Goal: Task Accomplishment & Management: Complete application form

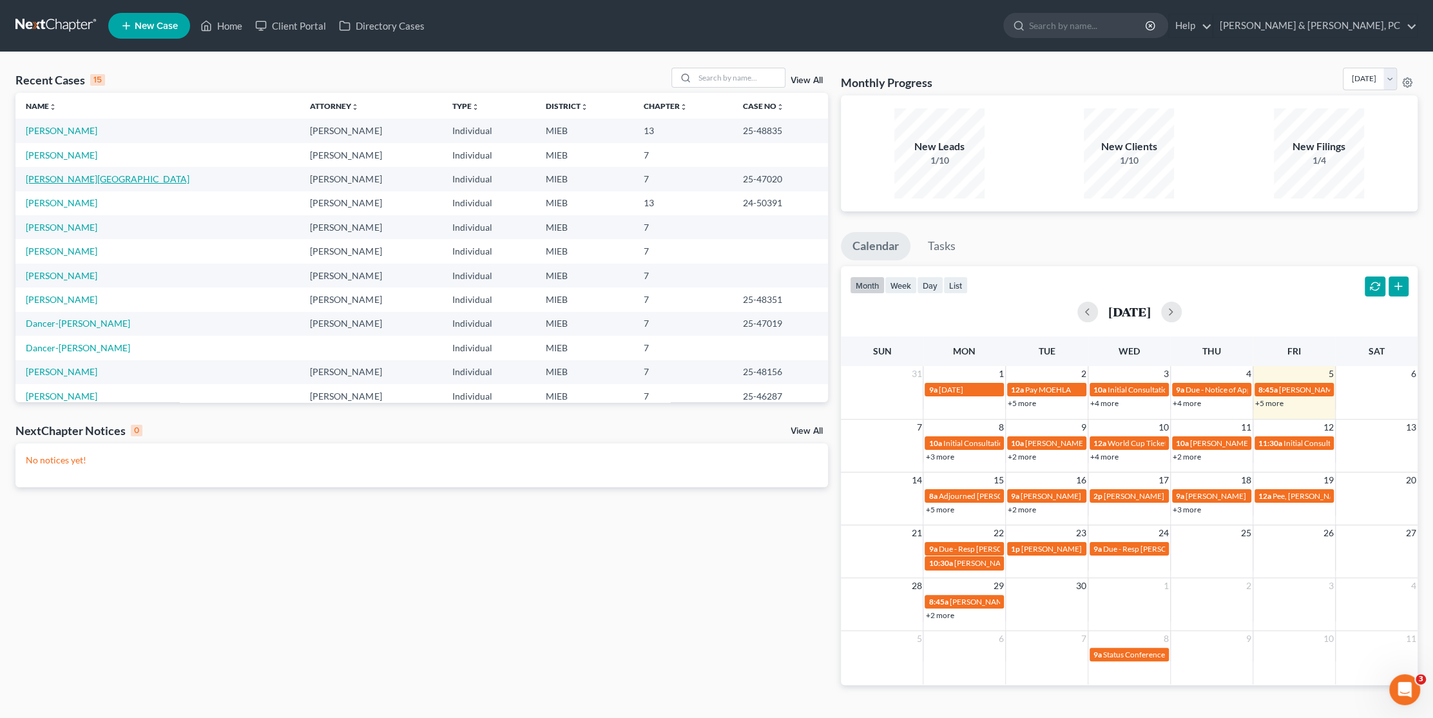
click at [52, 177] on link "[PERSON_NAME][GEOGRAPHIC_DATA]" at bounding box center [108, 178] width 164 height 11
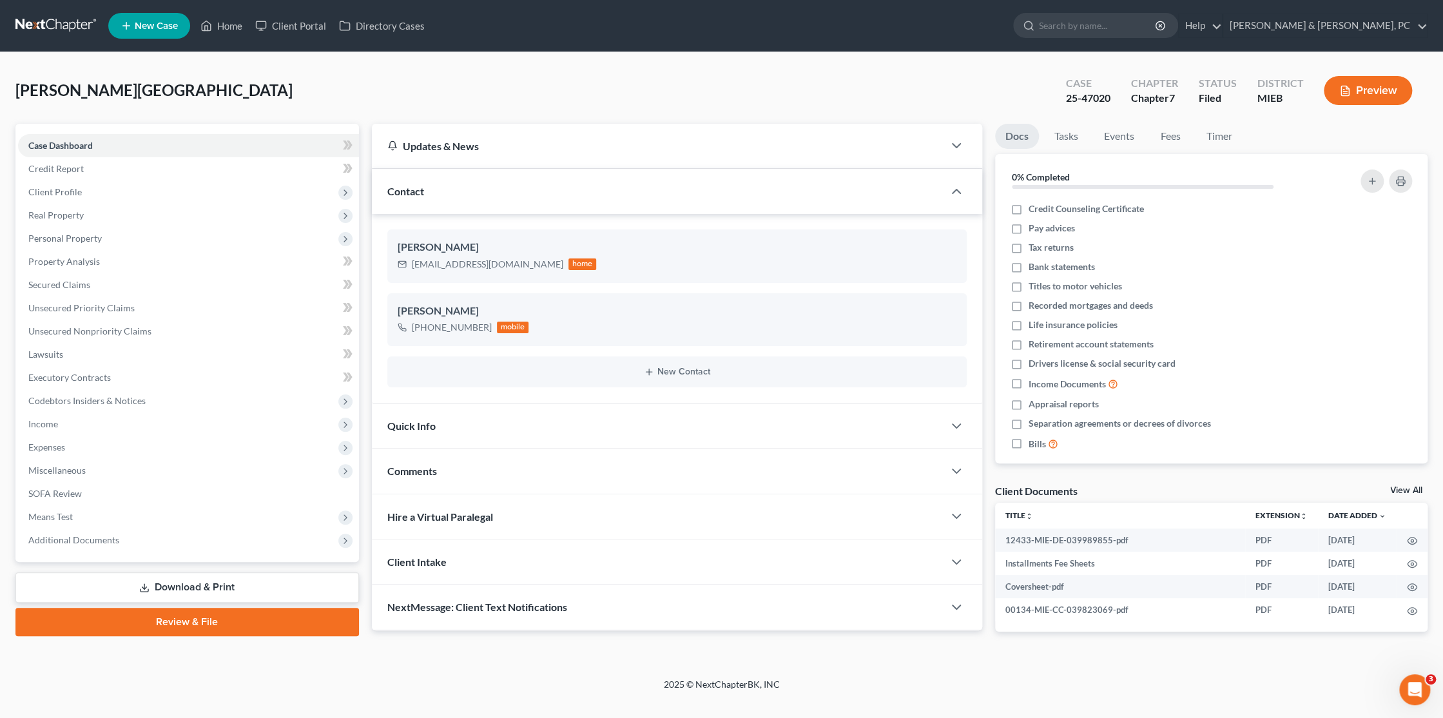
click at [398, 75] on div "[PERSON_NAME][GEOGRAPHIC_DATA] Upgraded Case 25-47020 Chapter Chapter 7 Status …" at bounding box center [721, 96] width 1412 height 56
click at [51, 512] on span "Means Test" at bounding box center [50, 516] width 44 height 11
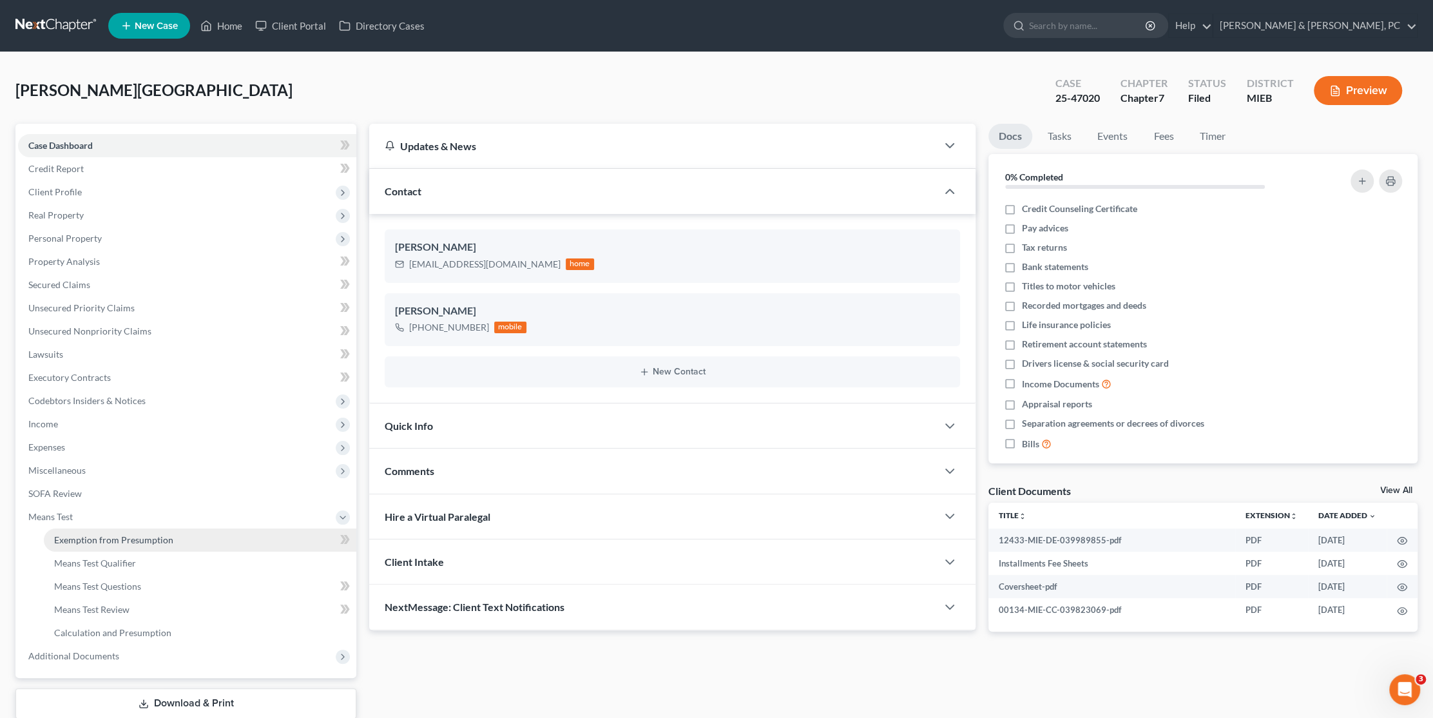
click at [97, 542] on span "Exemption from Presumption" at bounding box center [113, 539] width 119 height 11
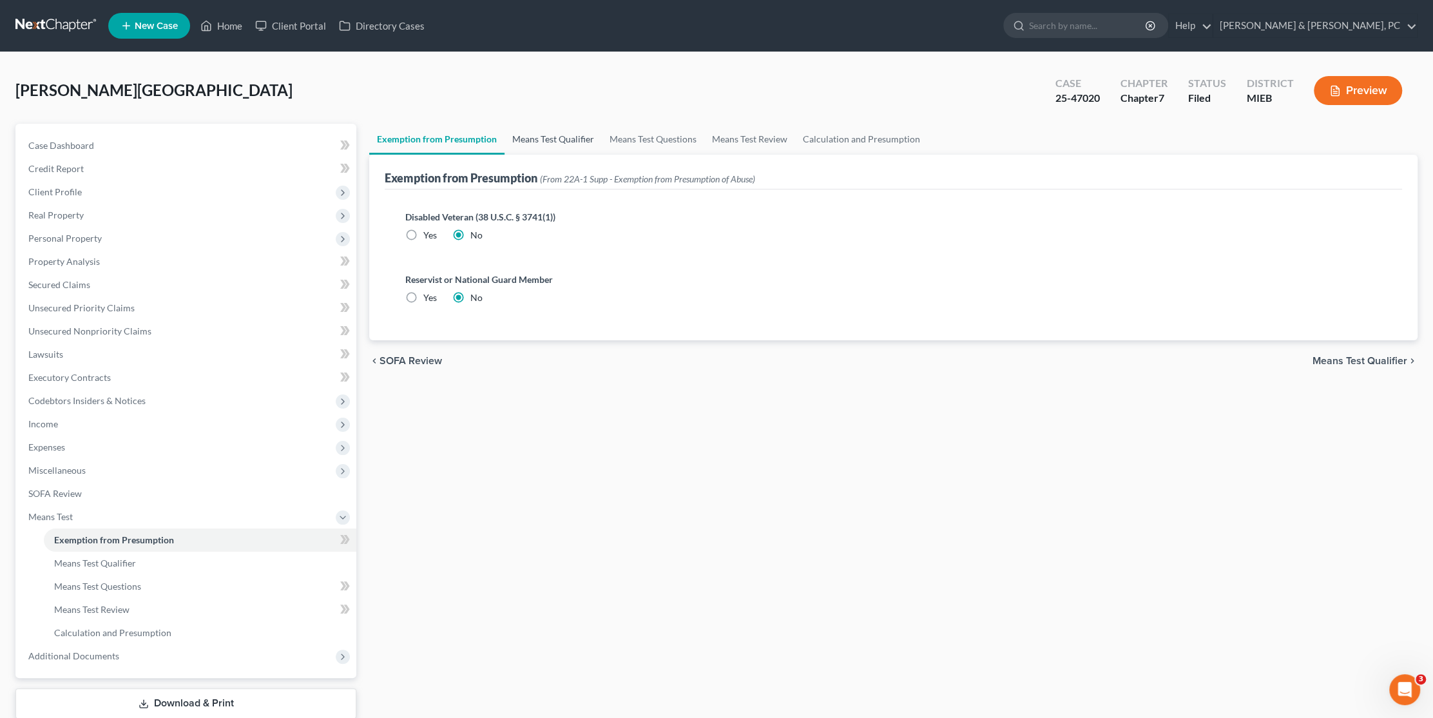
click at [548, 133] on link "Means Test Qualifier" at bounding box center [553, 139] width 97 height 31
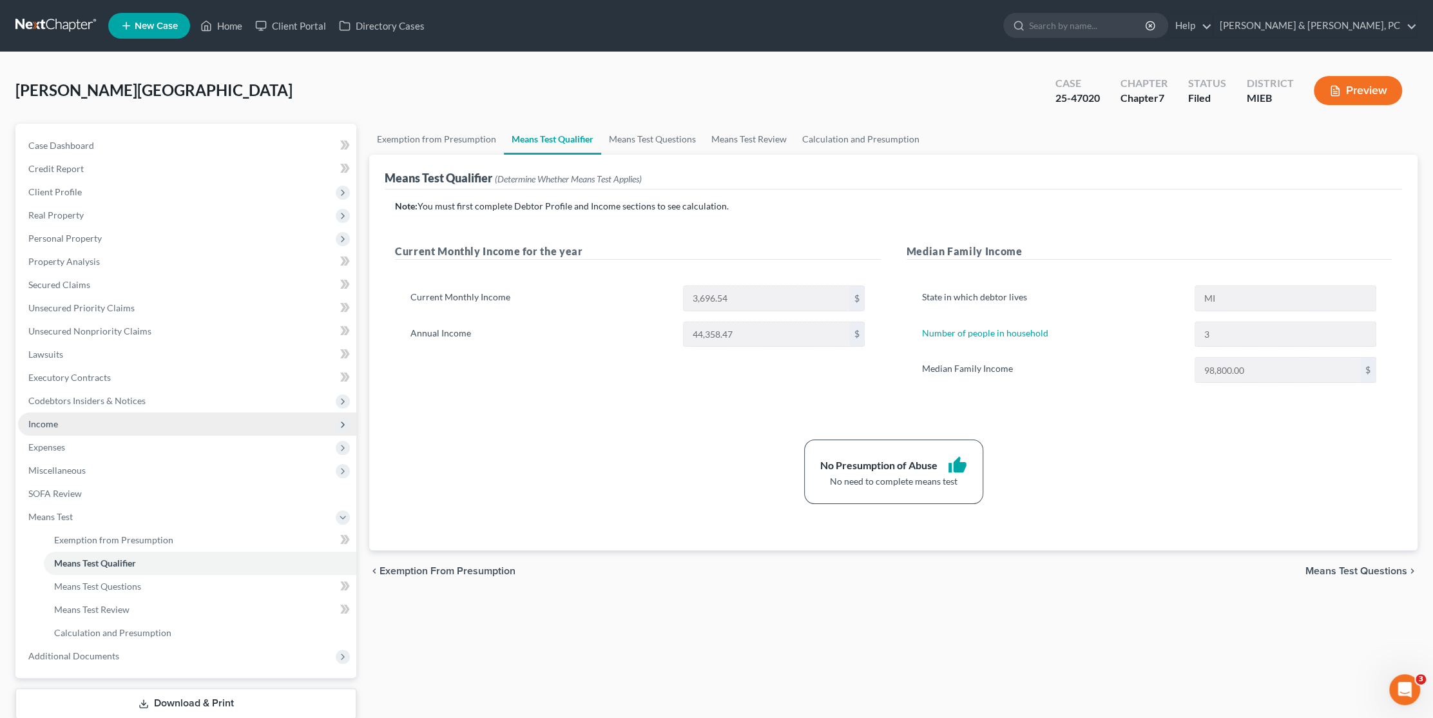
click at [66, 422] on span "Income" at bounding box center [187, 423] width 338 height 23
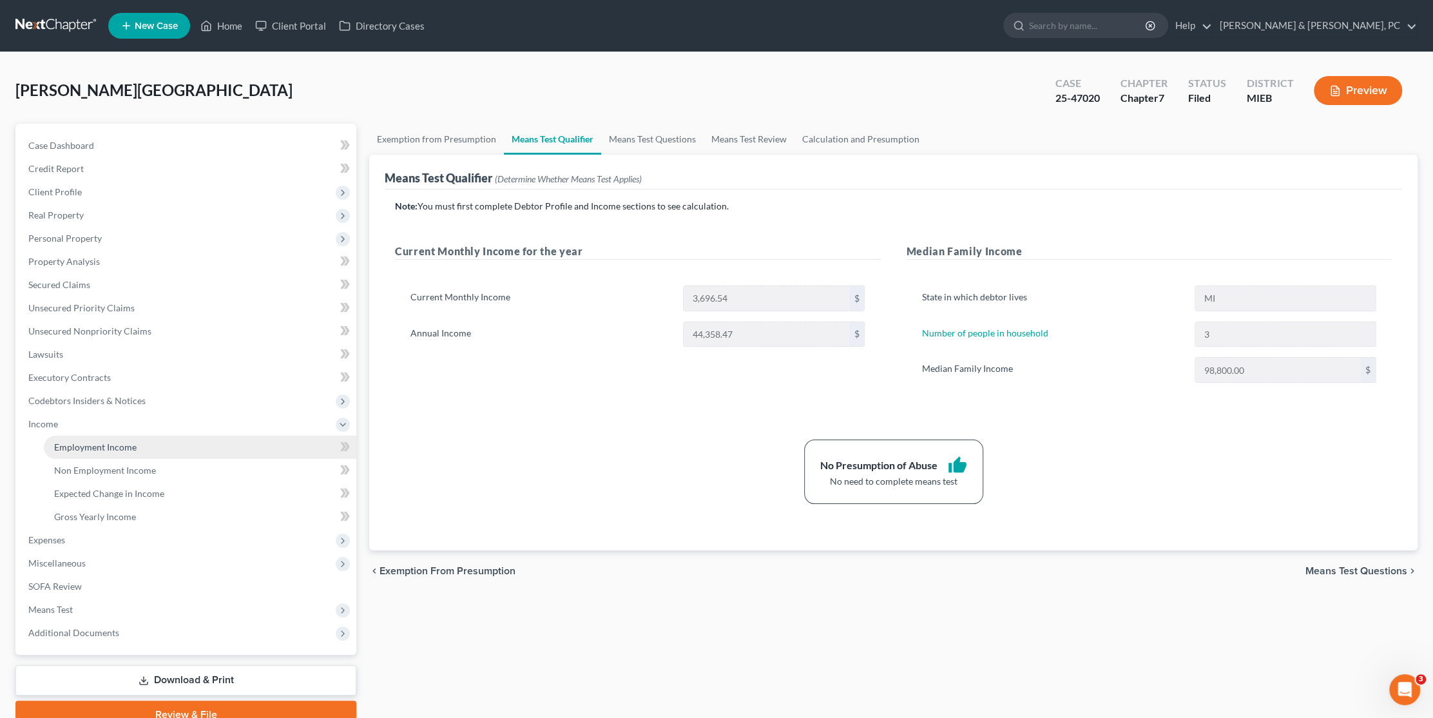
click at [89, 444] on span "Employment Income" at bounding box center [95, 446] width 82 height 11
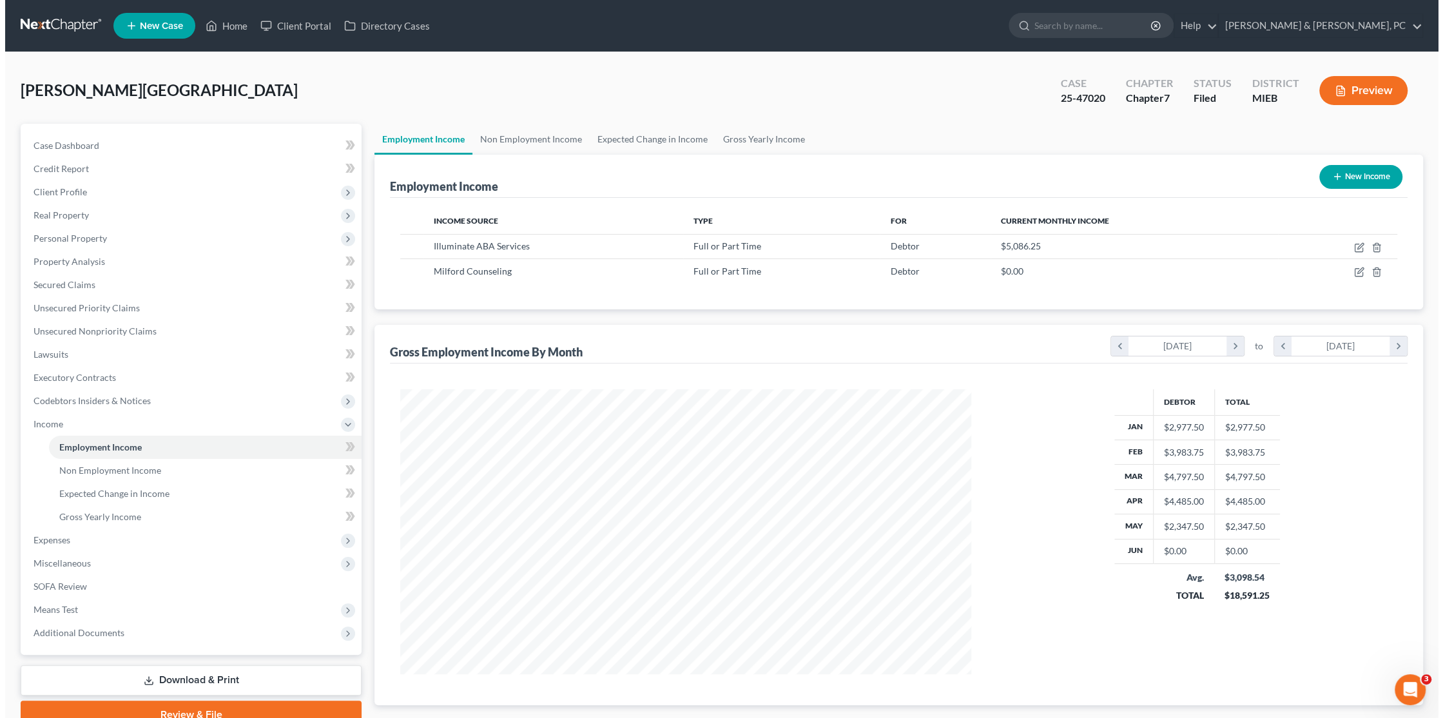
scroll to position [285, 596]
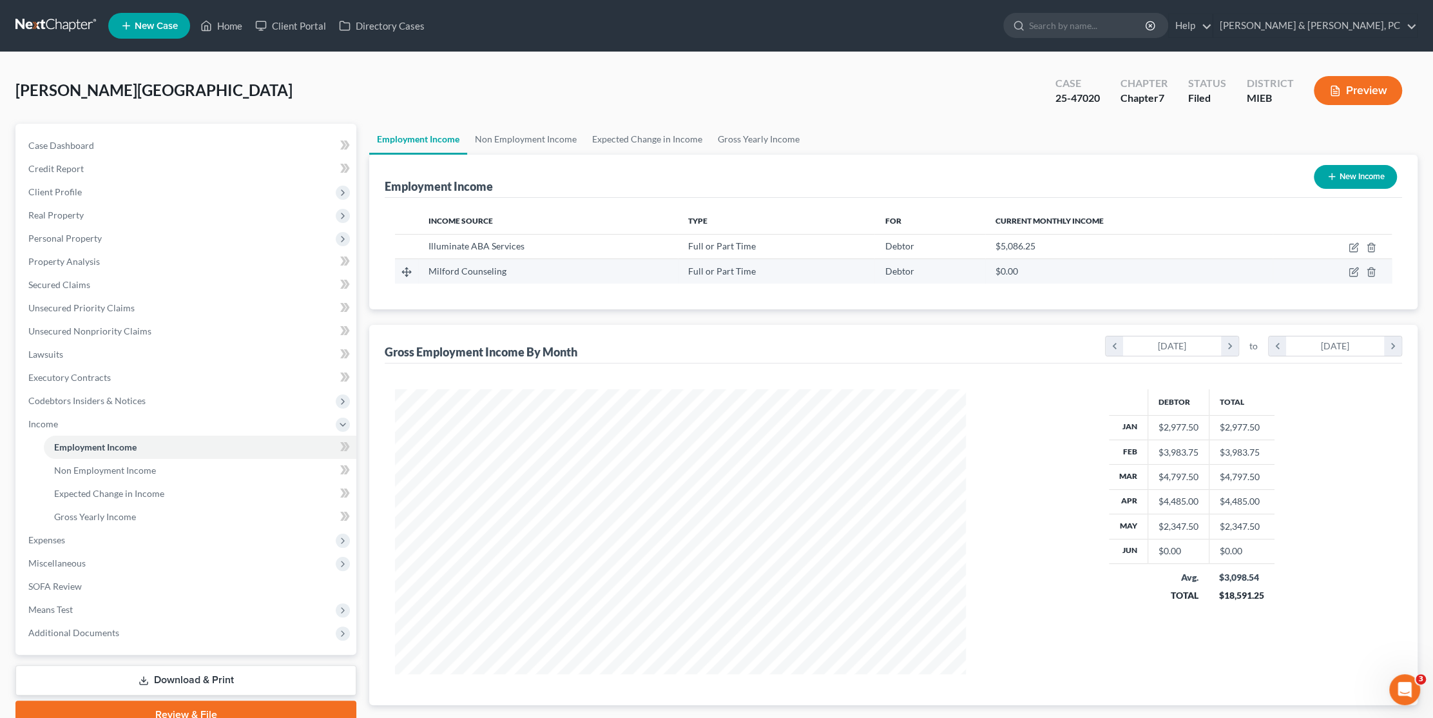
click at [533, 278] on td "Milford Counseling" at bounding box center [548, 271] width 260 height 24
click at [1353, 270] on icon "button" at bounding box center [1355, 271] width 6 height 6
select select "0"
select select "23"
select select "2"
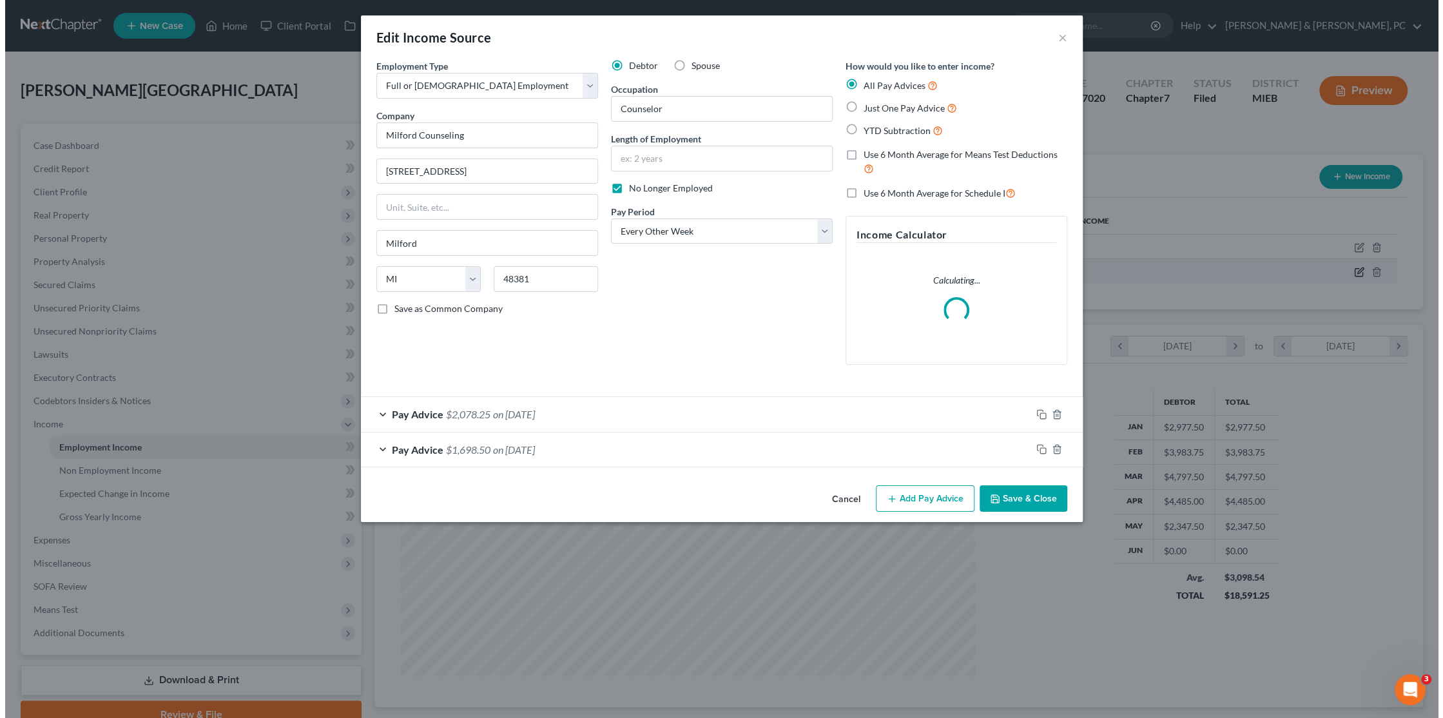
scroll to position [287, 600]
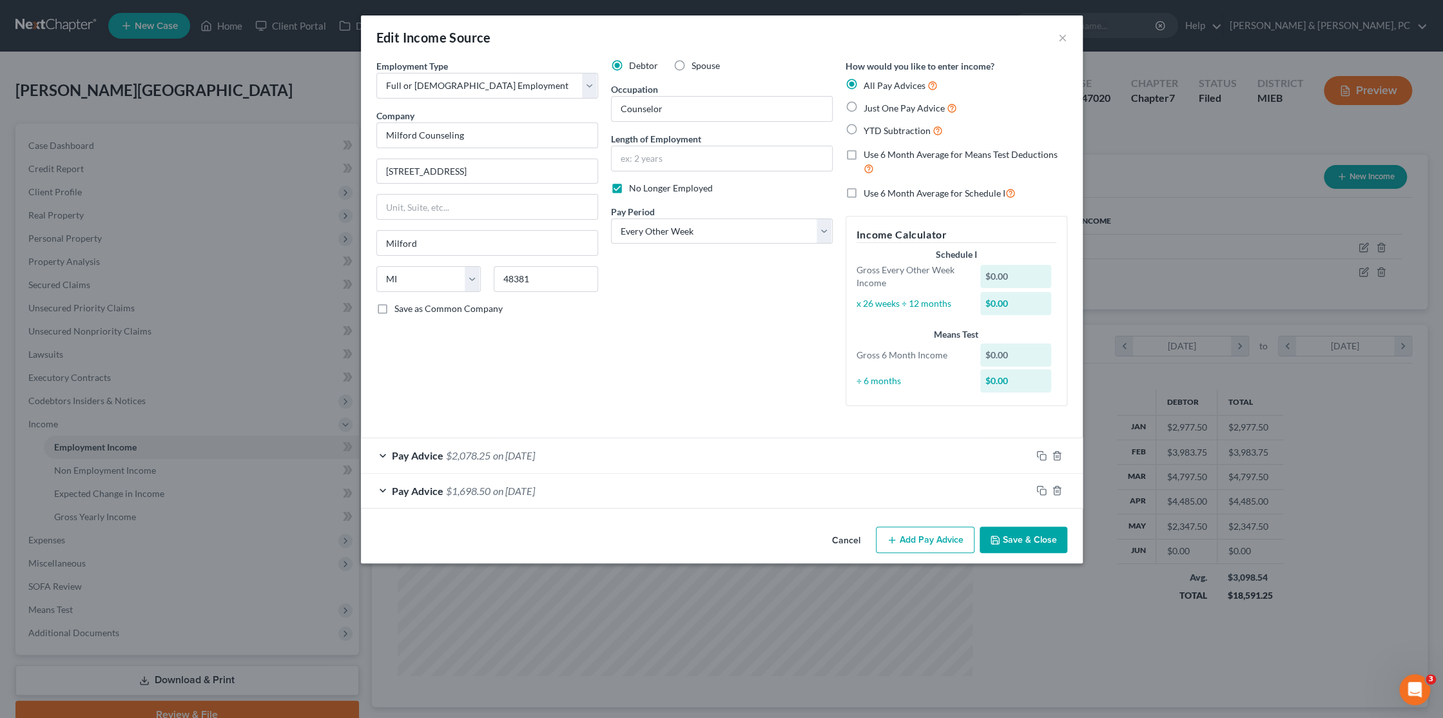
click at [853, 496] on div "Pay Advice $1,698.50 on [DATE]" at bounding box center [696, 491] width 670 height 34
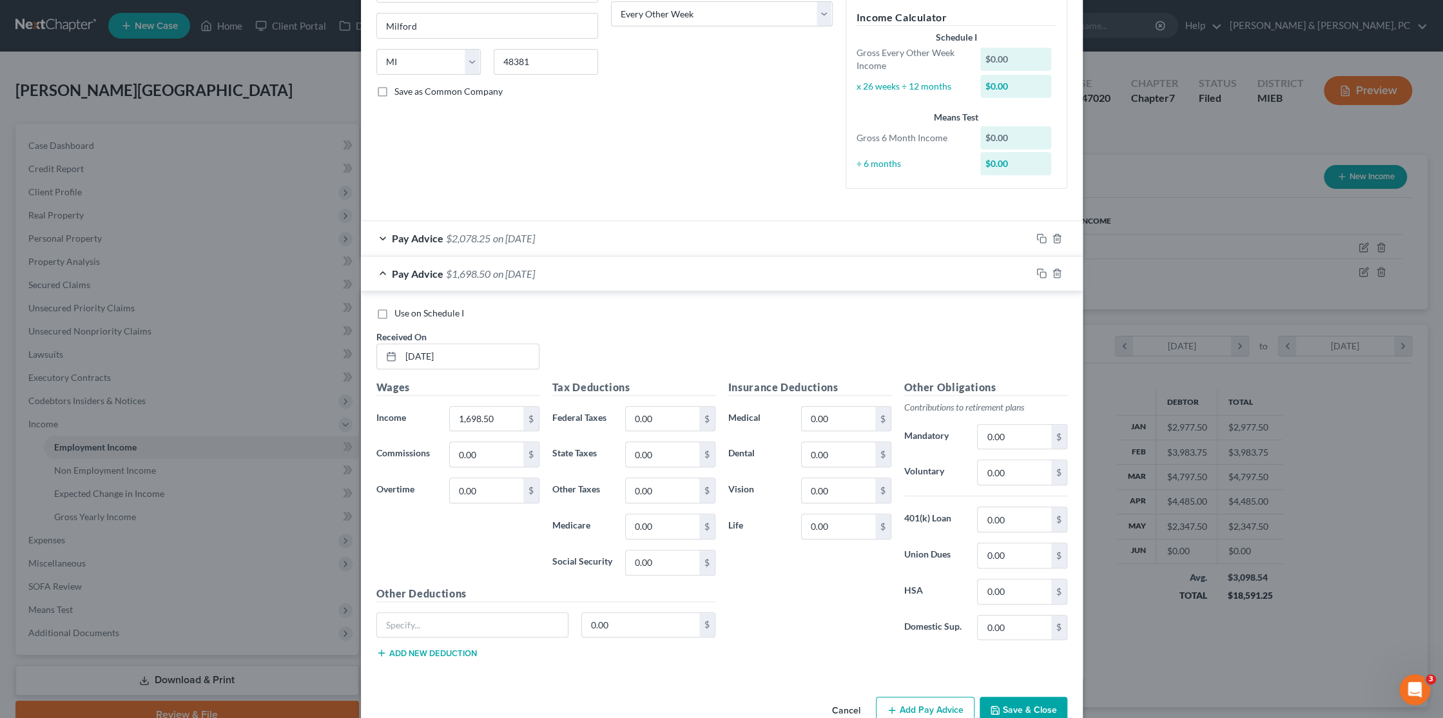
scroll to position [246, 0]
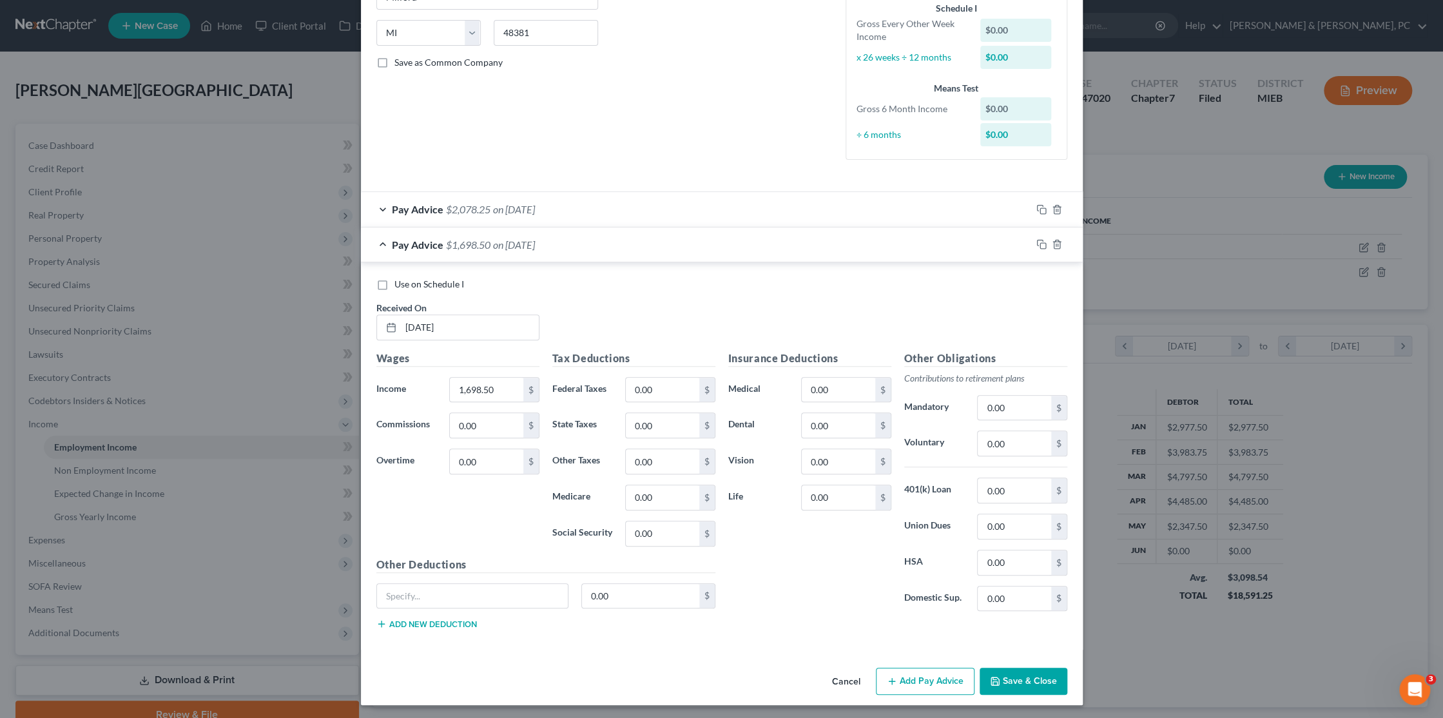
click at [497, 208] on span "on [DATE]" at bounding box center [514, 209] width 42 height 12
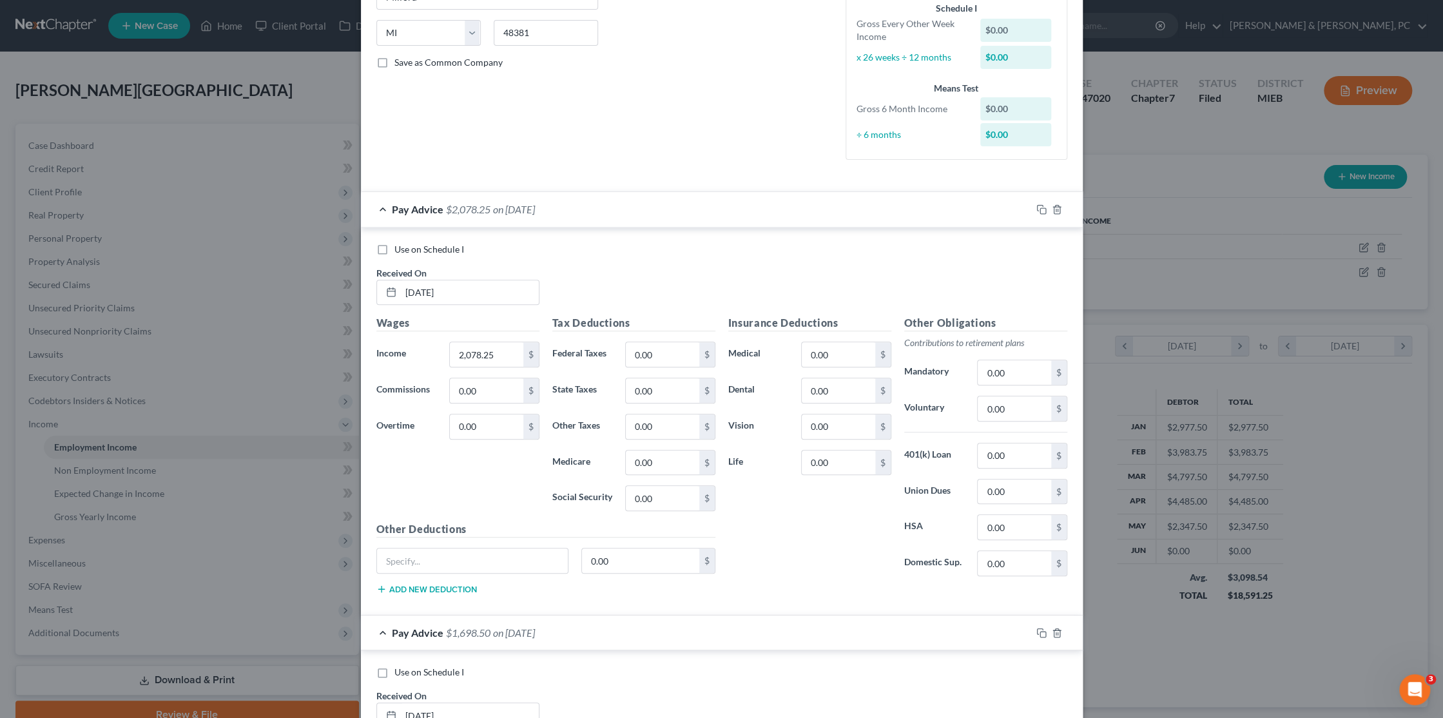
click at [497, 208] on span "on [DATE]" at bounding box center [514, 209] width 42 height 12
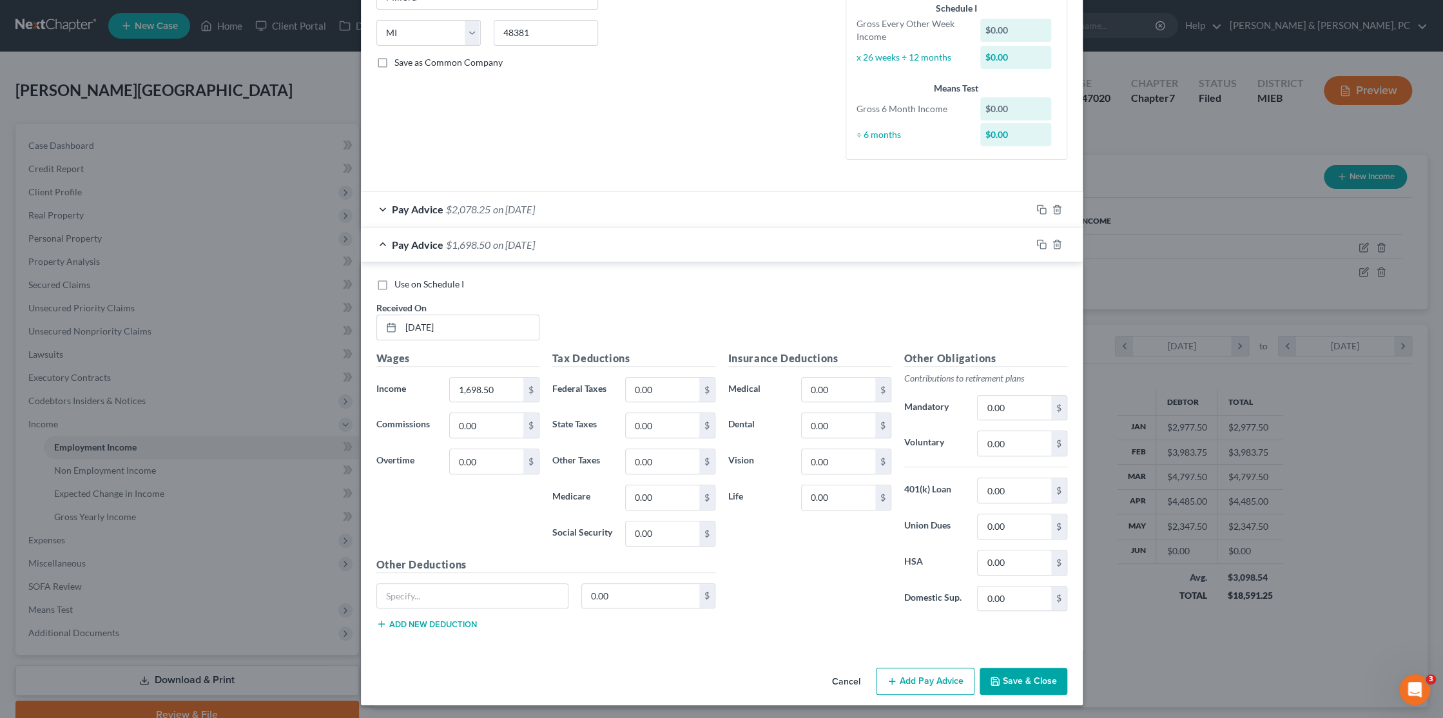
click at [480, 247] on span "$1,698.50" at bounding box center [468, 244] width 44 height 12
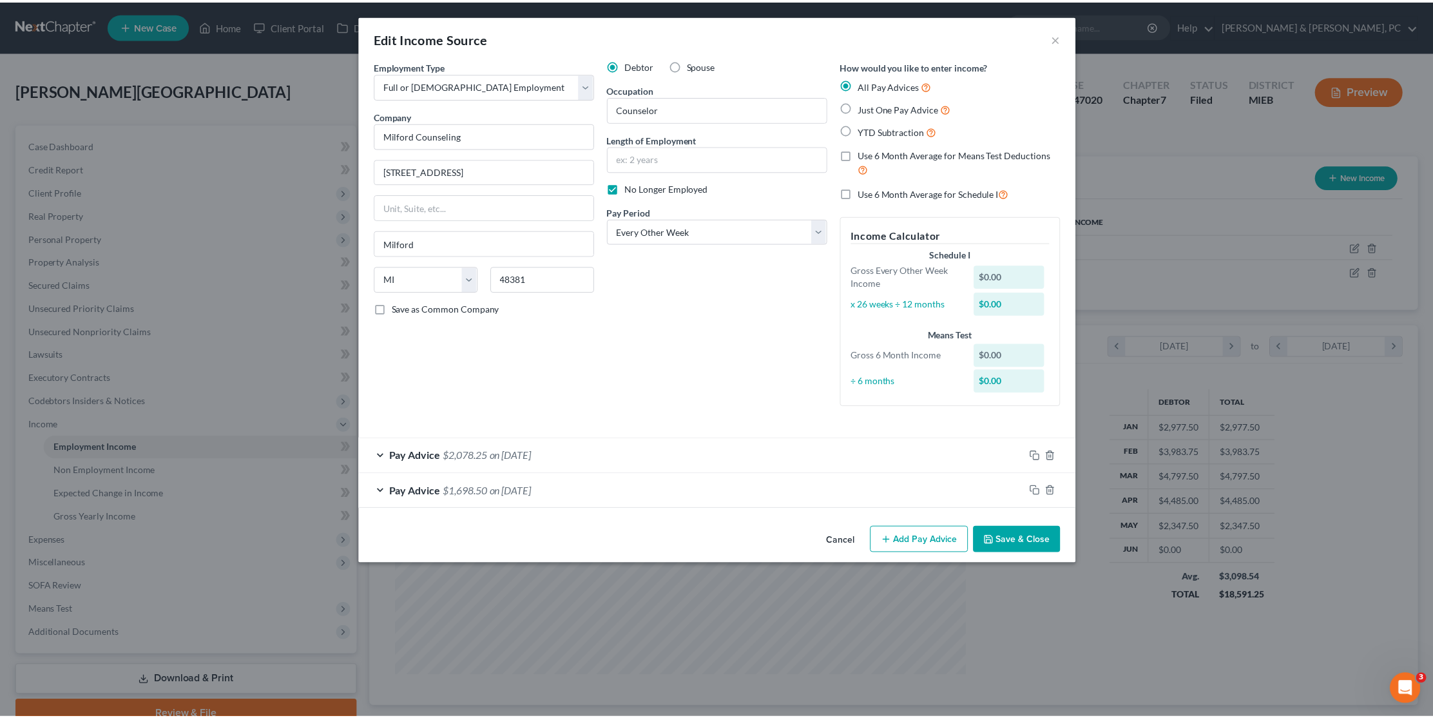
scroll to position [0, 0]
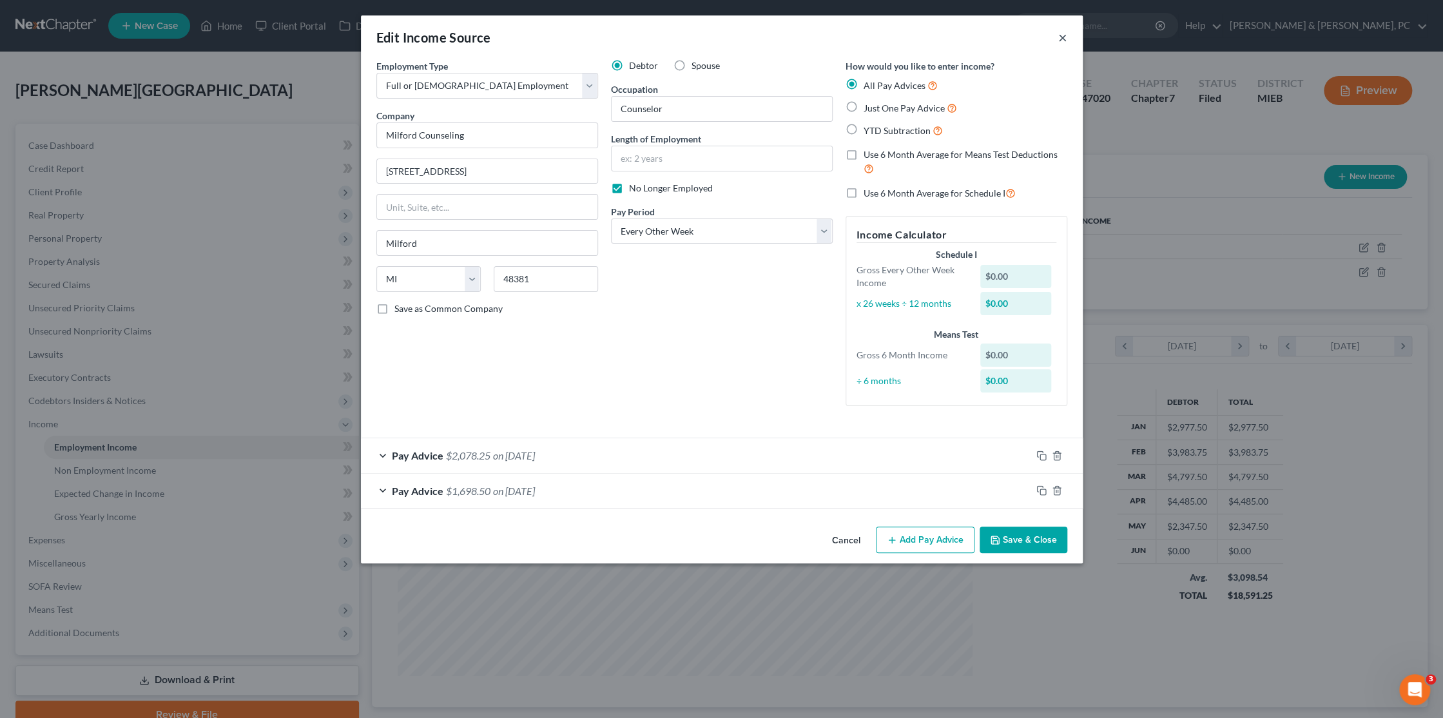
click at [1060, 35] on button "×" at bounding box center [1062, 37] width 9 height 15
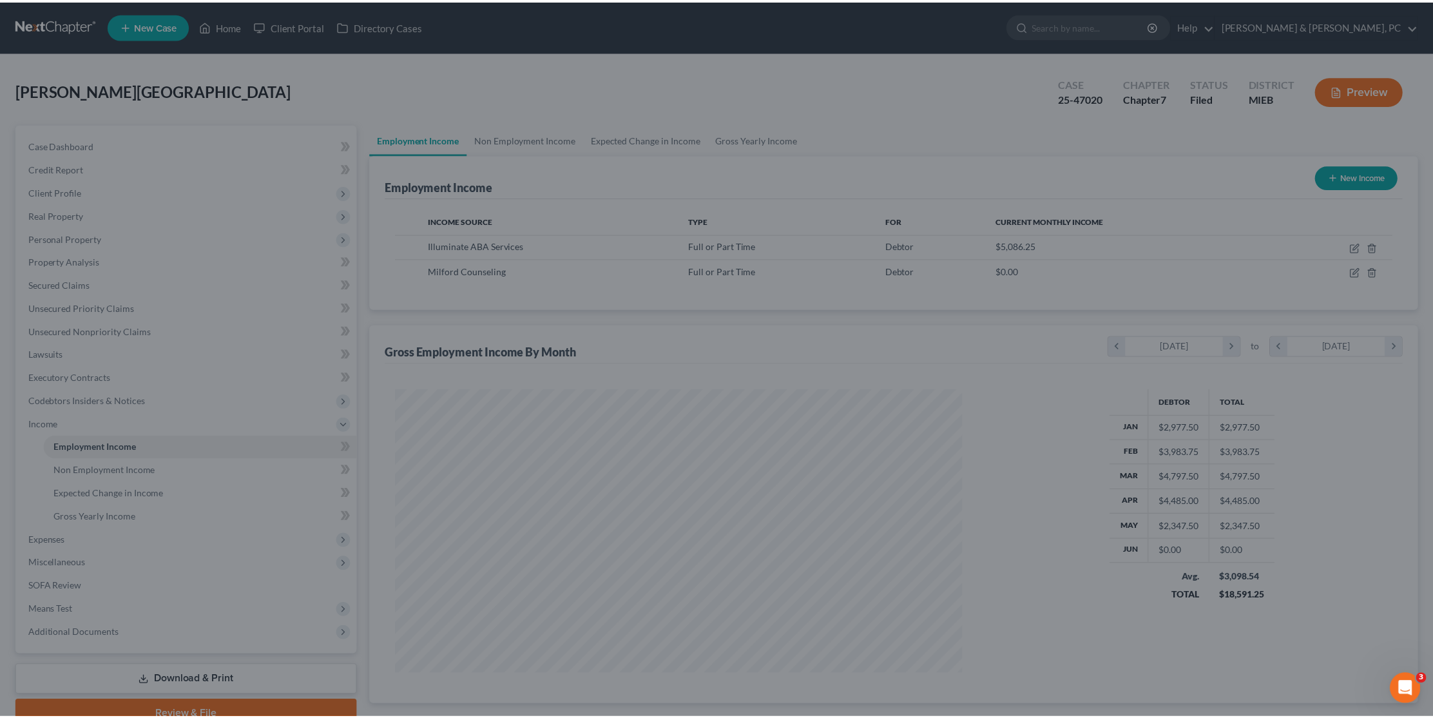
scroll to position [644221, 643910]
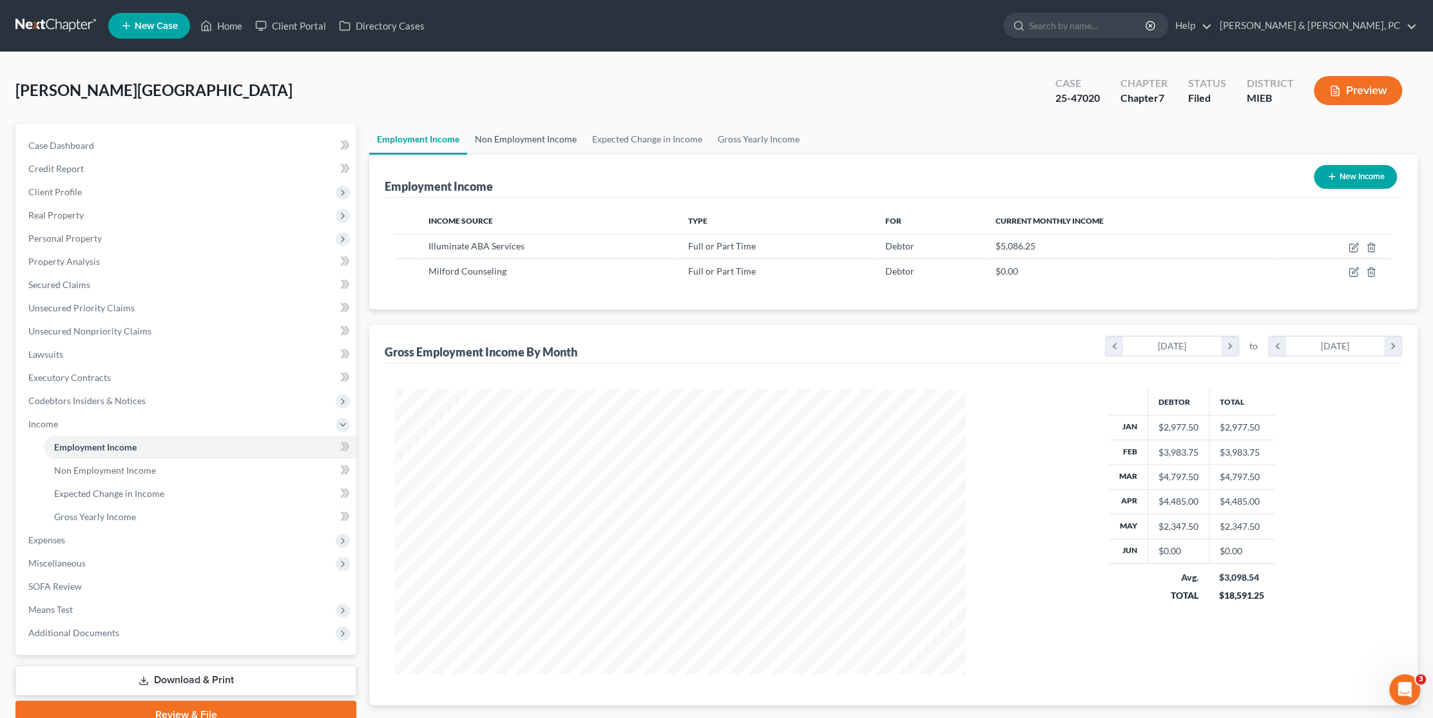
click at [547, 142] on link "Non Employment Income" at bounding box center [525, 139] width 117 height 31
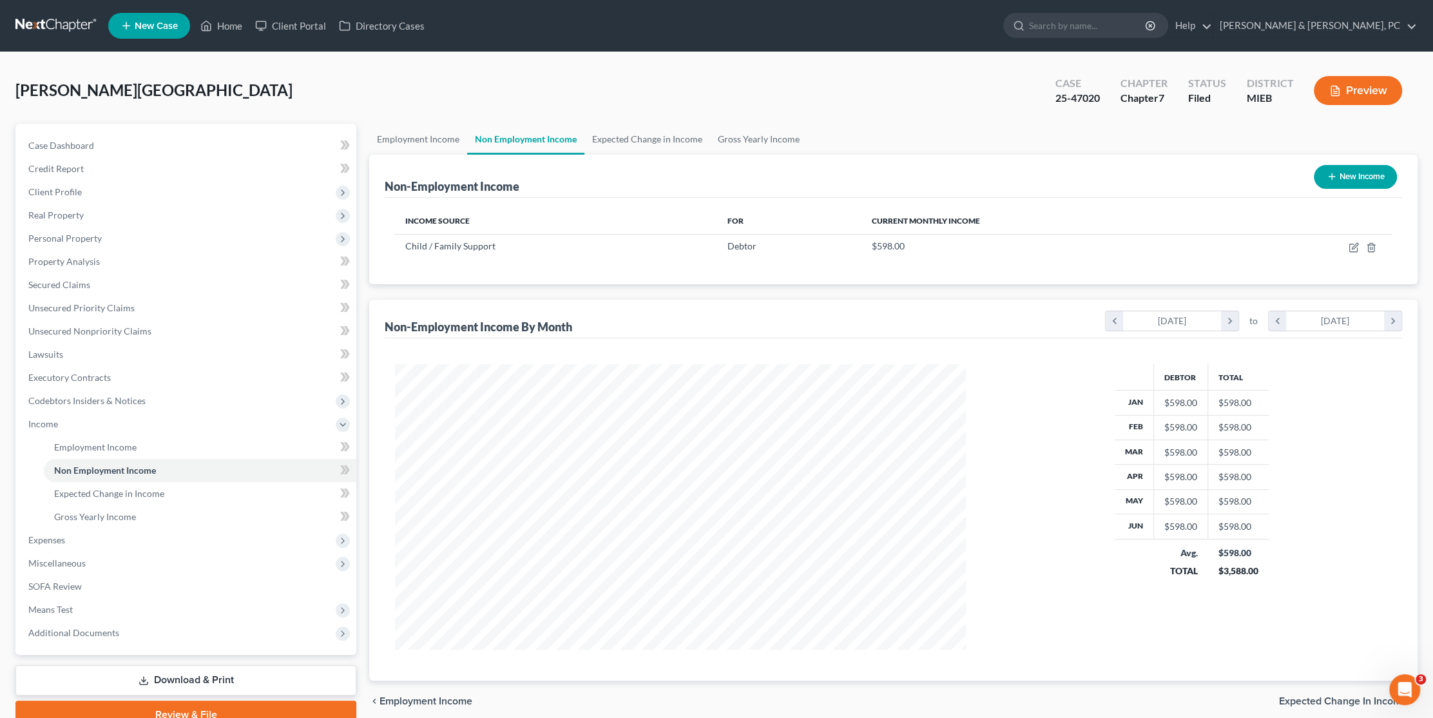
scroll to position [285, 596]
click at [418, 135] on link "Employment Income" at bounding box center [418, 139] width 98 height 31
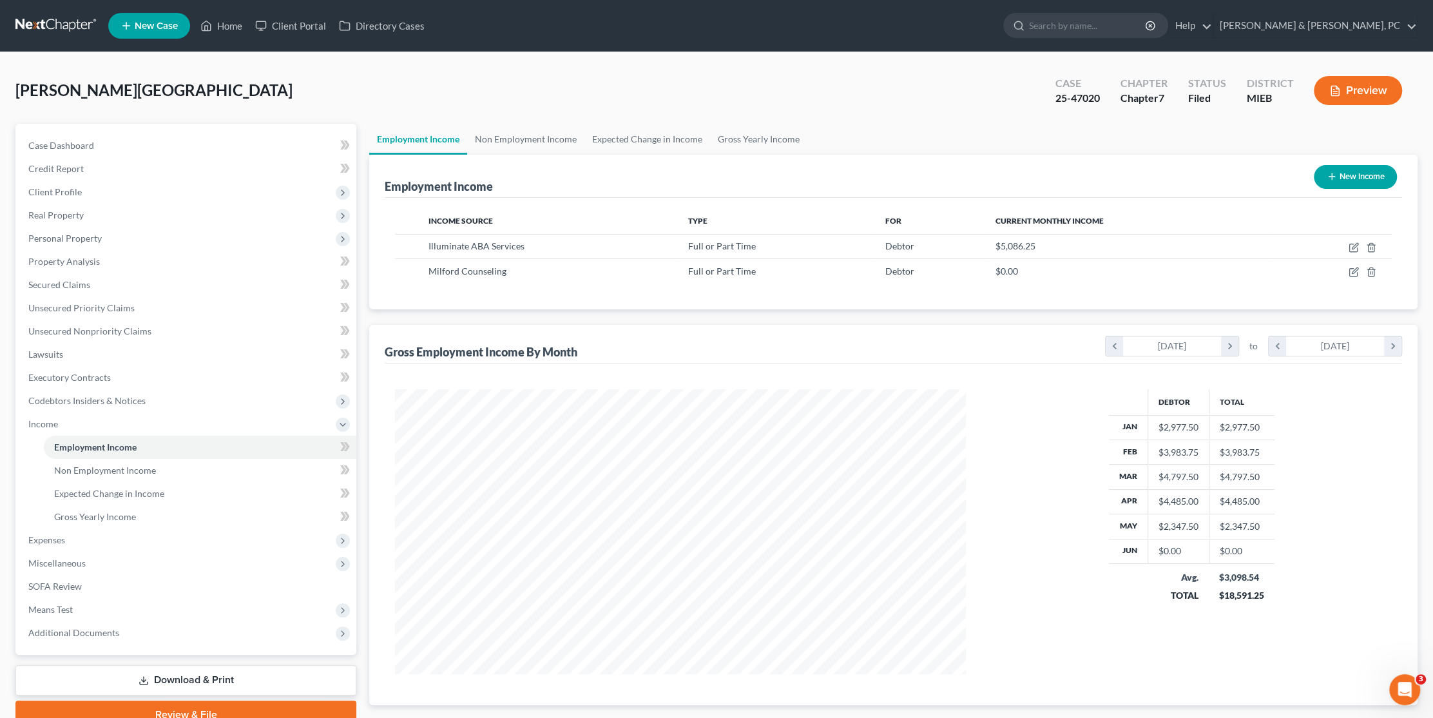
scroll to position [285, 596]
click at [735, 72] on div "[PERSON_NAME][GEOGRAPHIC_DATA] Upgraded Case 25-47020 Chapter Chapter 7 Status …" at bounding box center [716, 96] width 1402 height 56
